Goal: Answer question/provide support: Share knowledge or assist other users

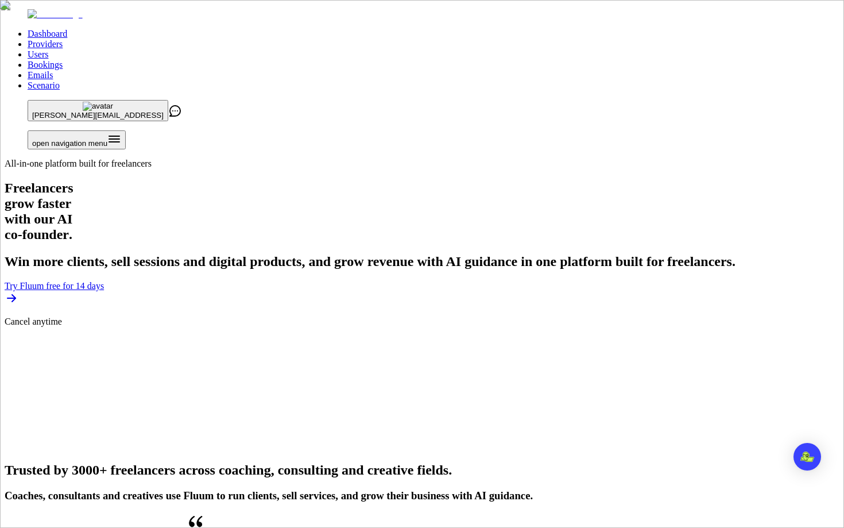
click at [48, 49] on link "Users" at bounding box center [38, 54] width 21 height 10
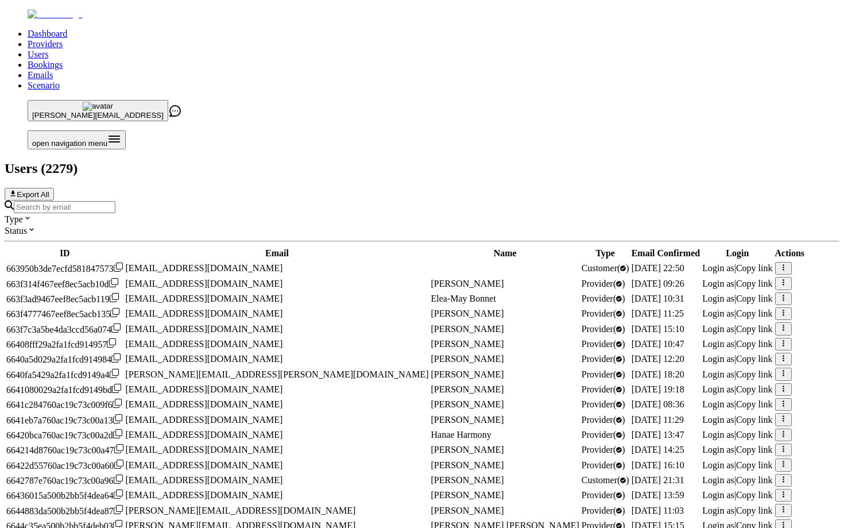
click at [115, 201] on input "Search by email" at bounding box center [65, 207] width 102 height 12
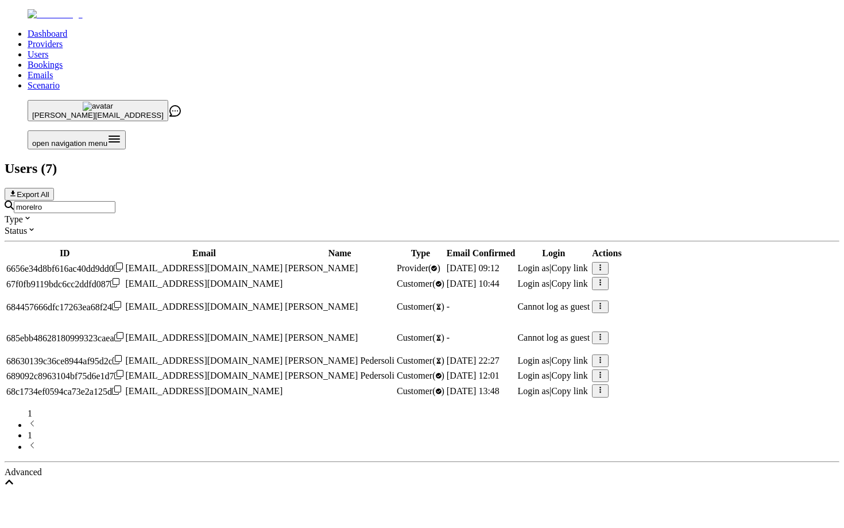
type input "morelro"
click at [549, 263] on span "Login as" at bounding box center [533, 268] width 32 height 10
